Goal: Navigation & Orientation: Find specific page/section

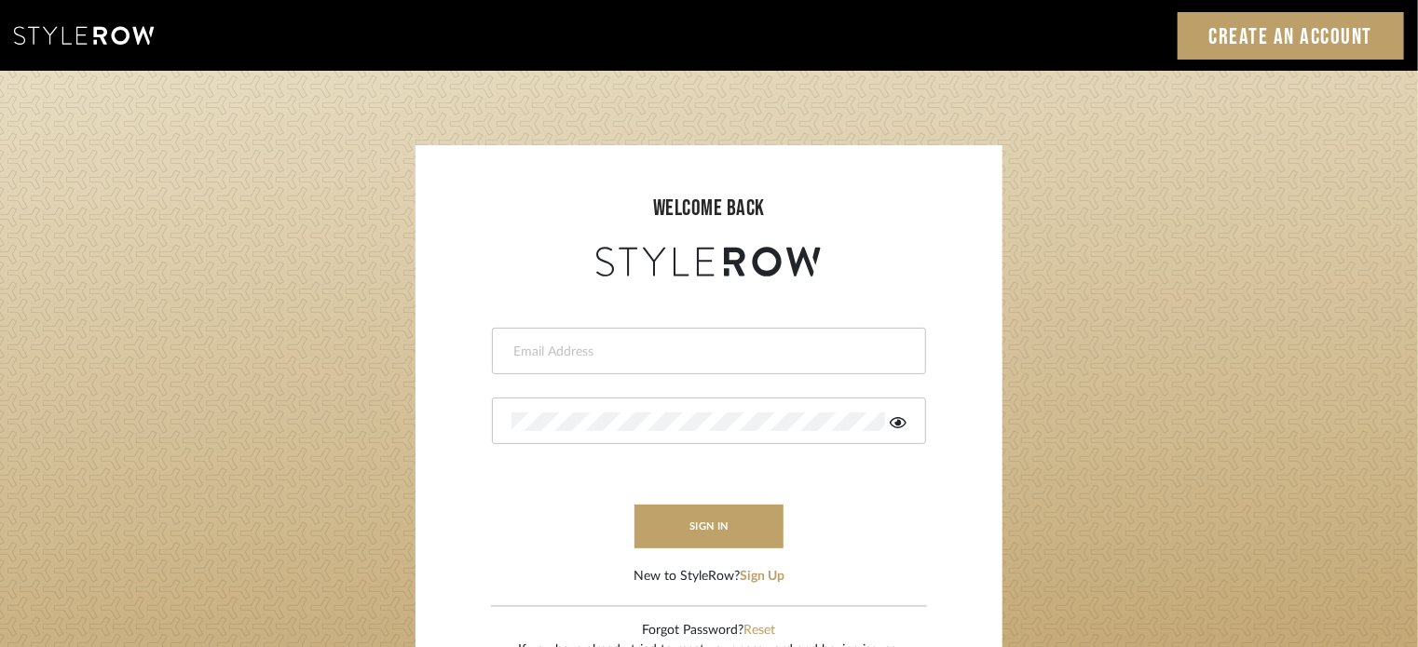
click at [643, 357] on input "email" at bounding box center [706, 352] width 390 height 19
type input "Katie@flairinteriorsllc.com"
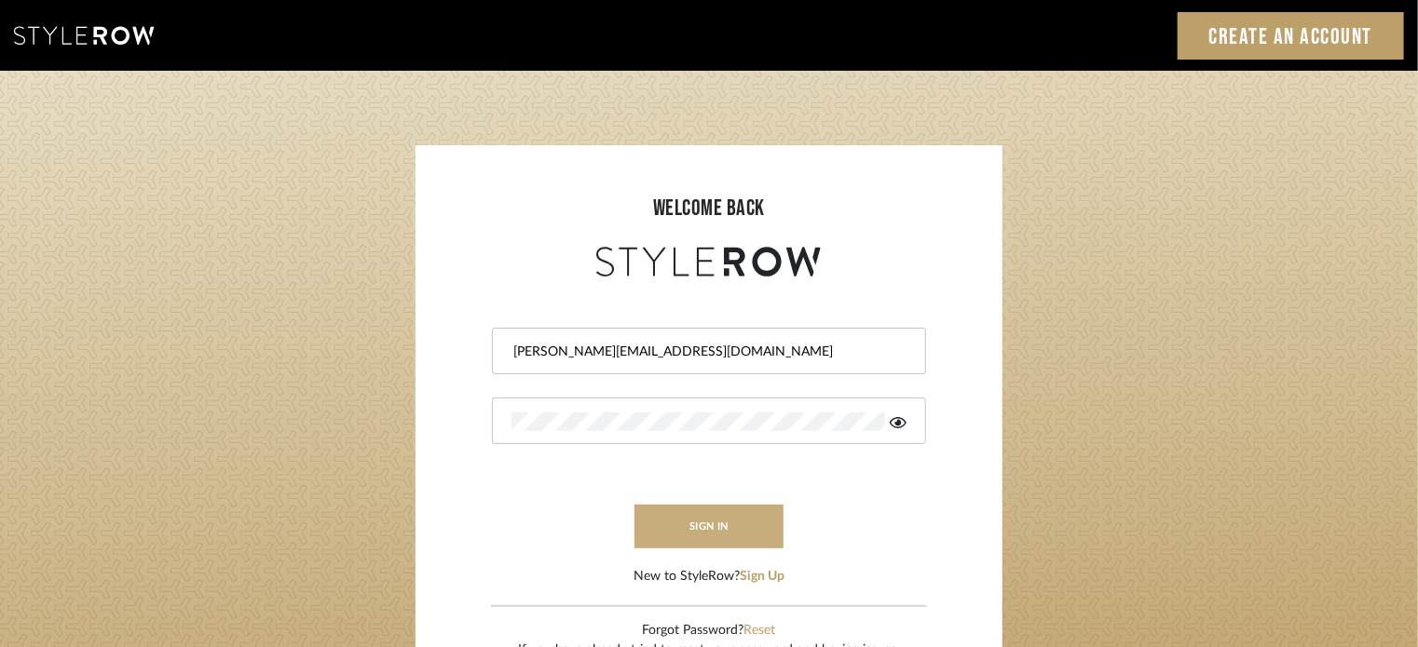
click at [705, 523] on button "sign in" at bounding box center [708, 527] width 149 height 44
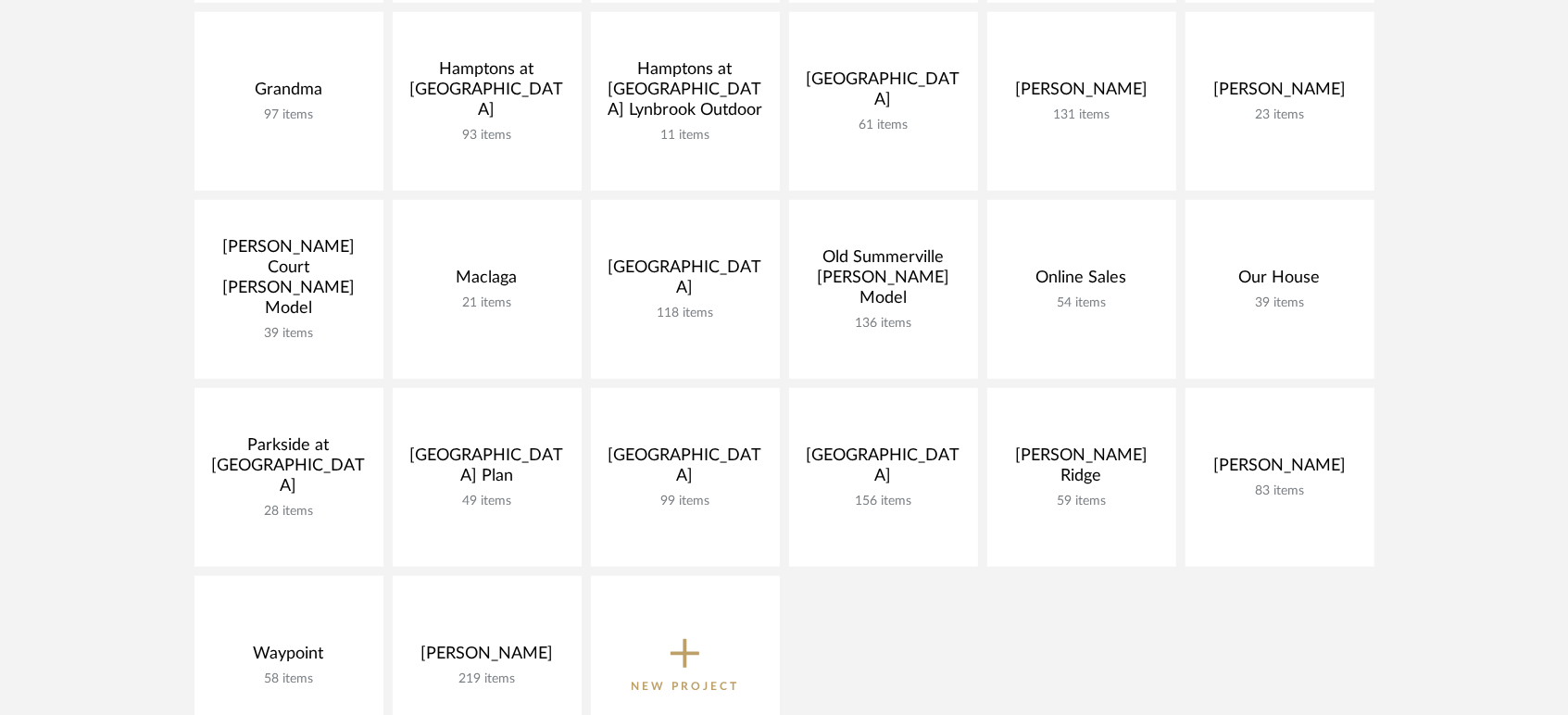
scroll to position [881, 0]
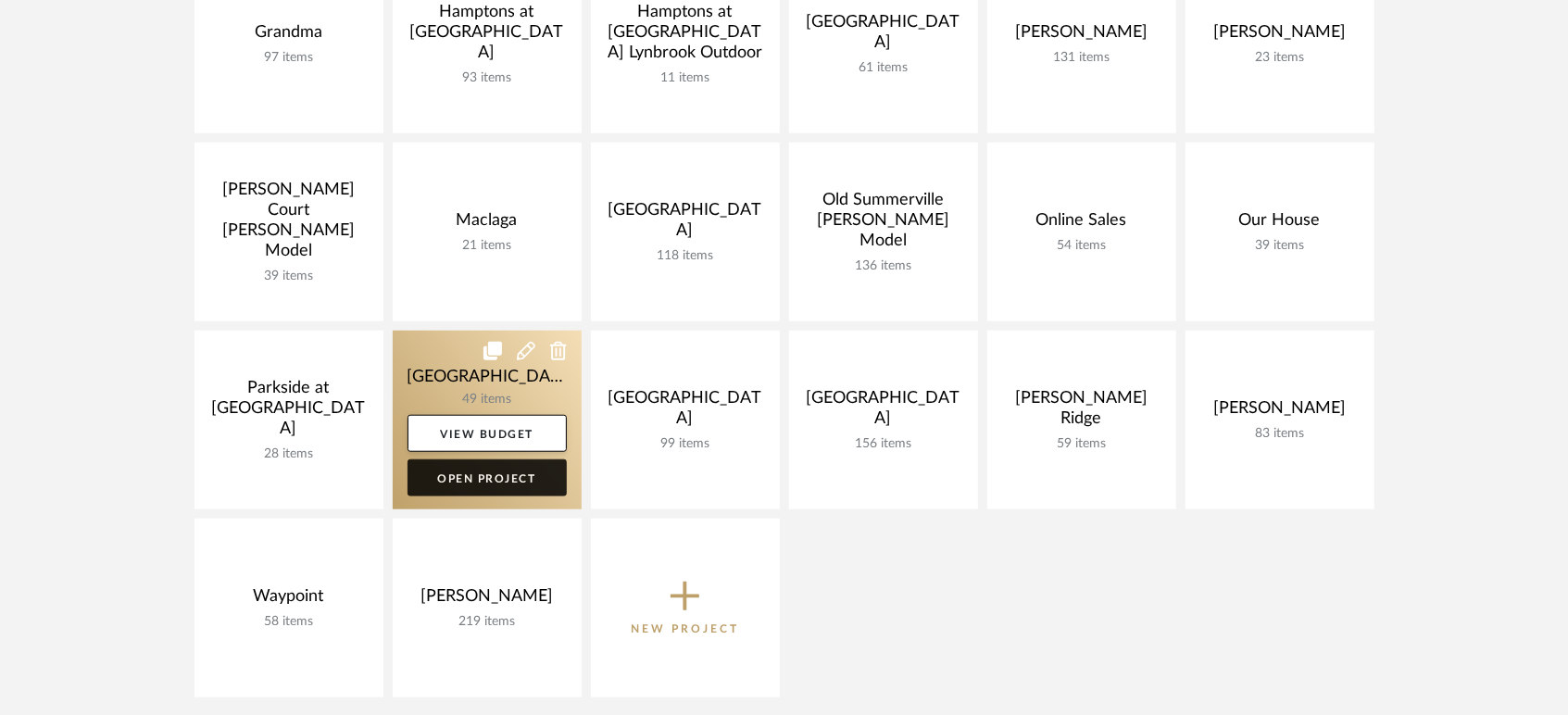
click at [495, 475] on link "Open Project" at bounding box center [487, 477] width 159 height 37
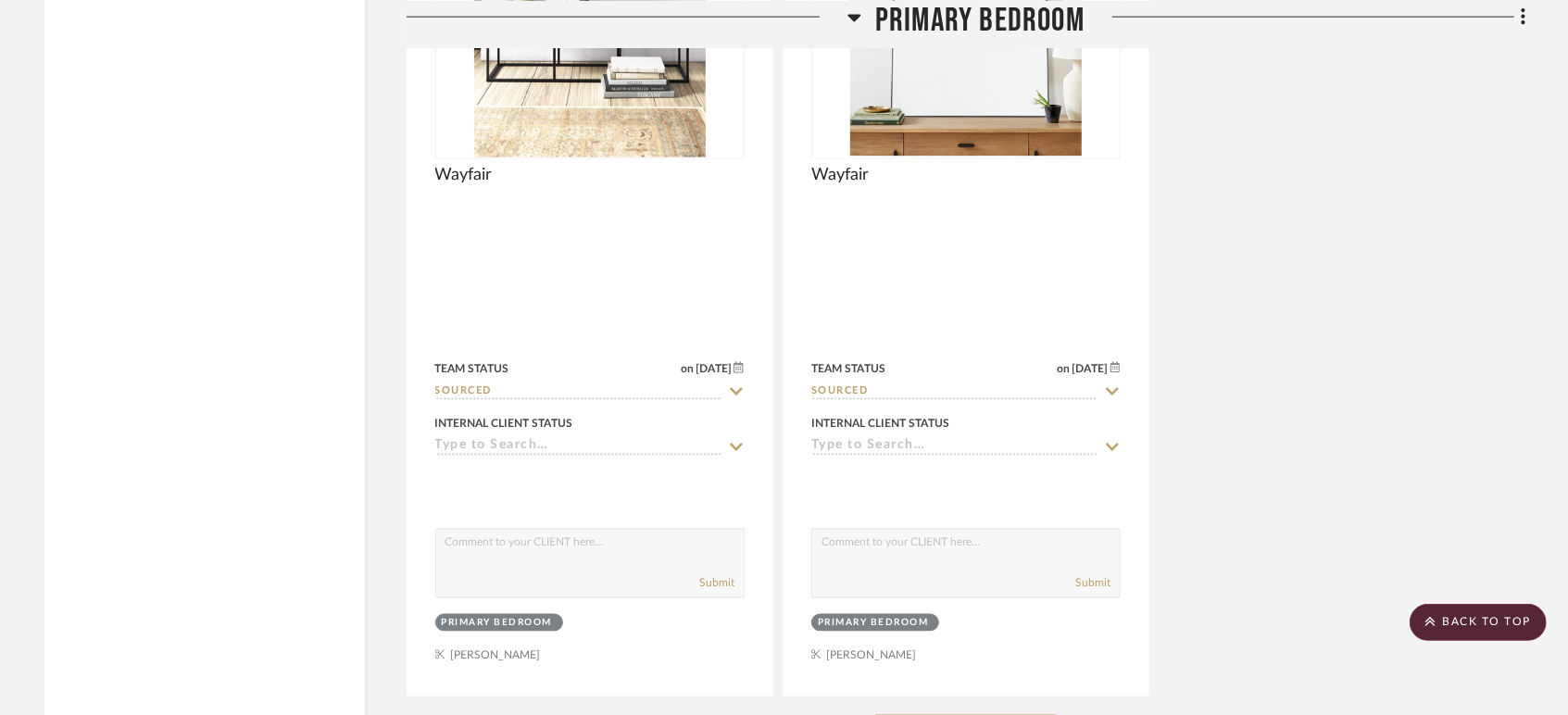
scroll to position [16345, 0]
